Goal: Find specific page/section: Find specific page/section

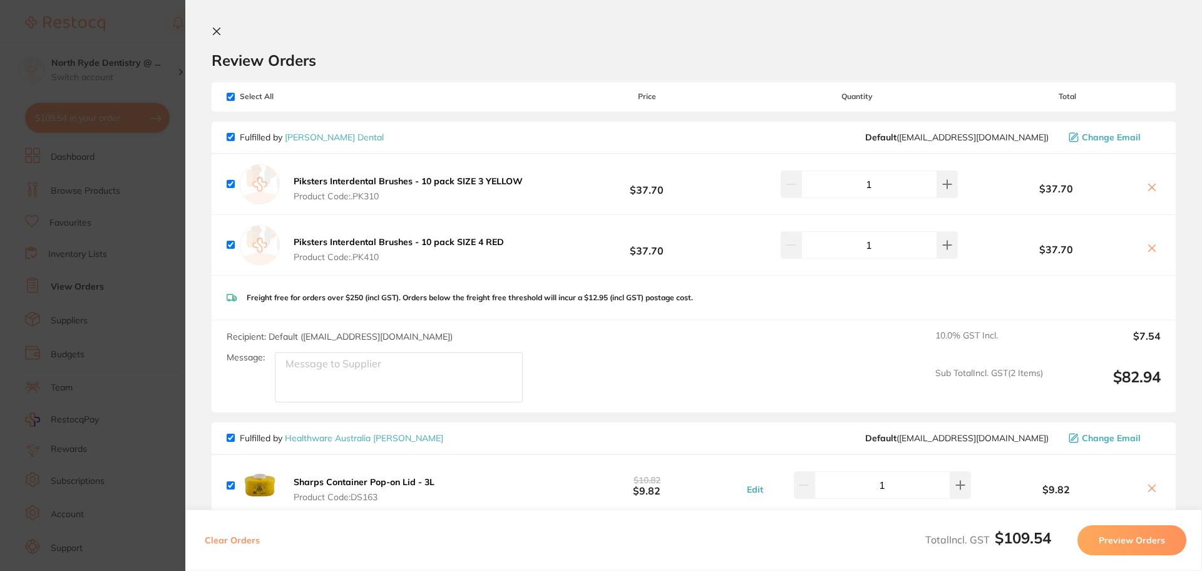
click at [212, 31] on icon at bounding box center [217, 31] width 10 height 10
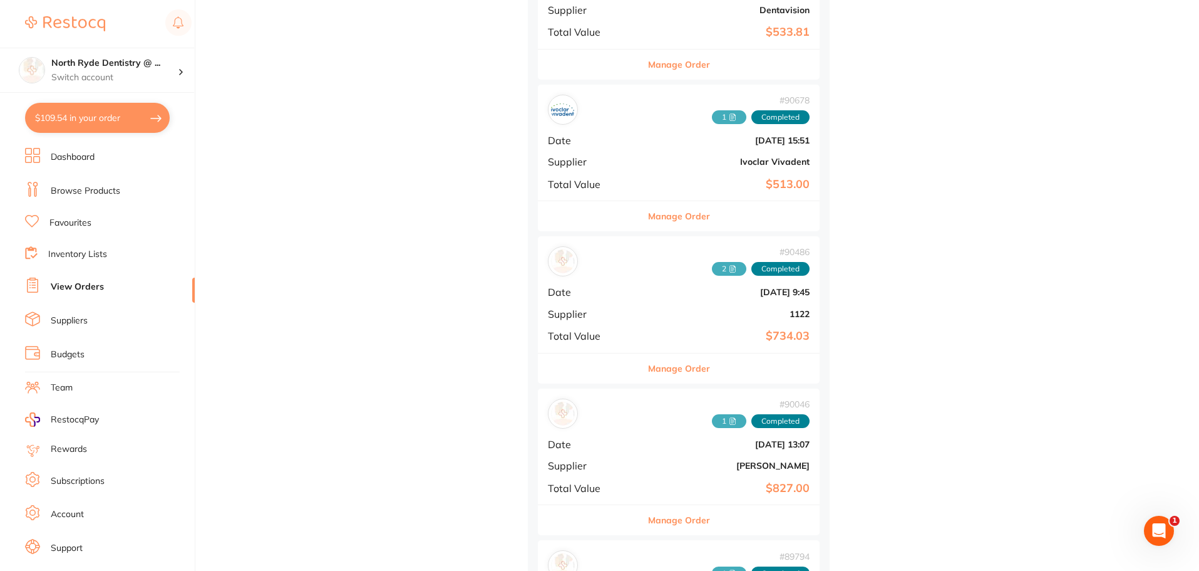
click at [76, 198] on li "Browse Products" at bounding box center [110, 191] width 170 height 19
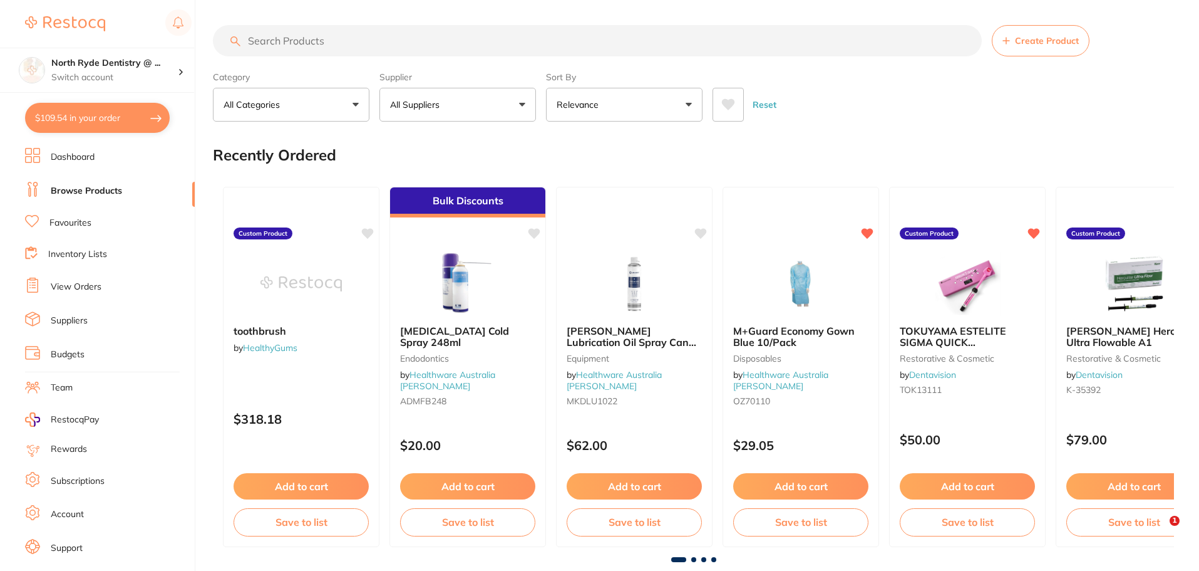
click at [307, 40] on input "search" at bounding box center [597, 40] width 769 height 31
type input "r"
type input "a"
click at [401, 95] on button "All Suppliers" at bounding box center [458, 105] width 157 height 34
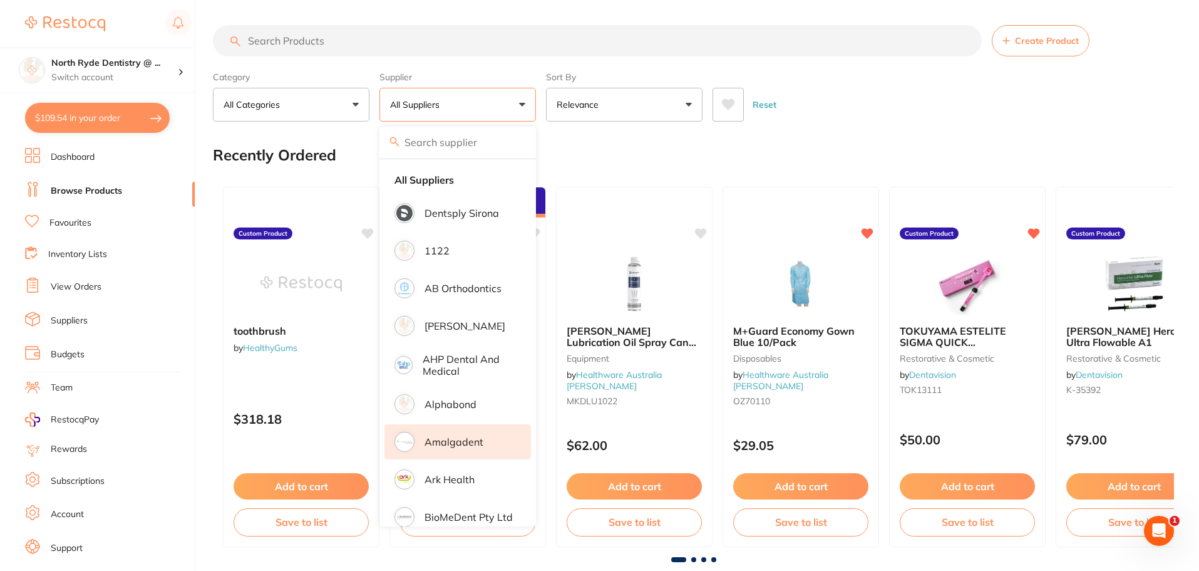
click at [478, 435] on li "Amalgadent" at bounding box center [458, 441] width 147 height 35
